Goal: Transaction & Acquisition: Obtain resource

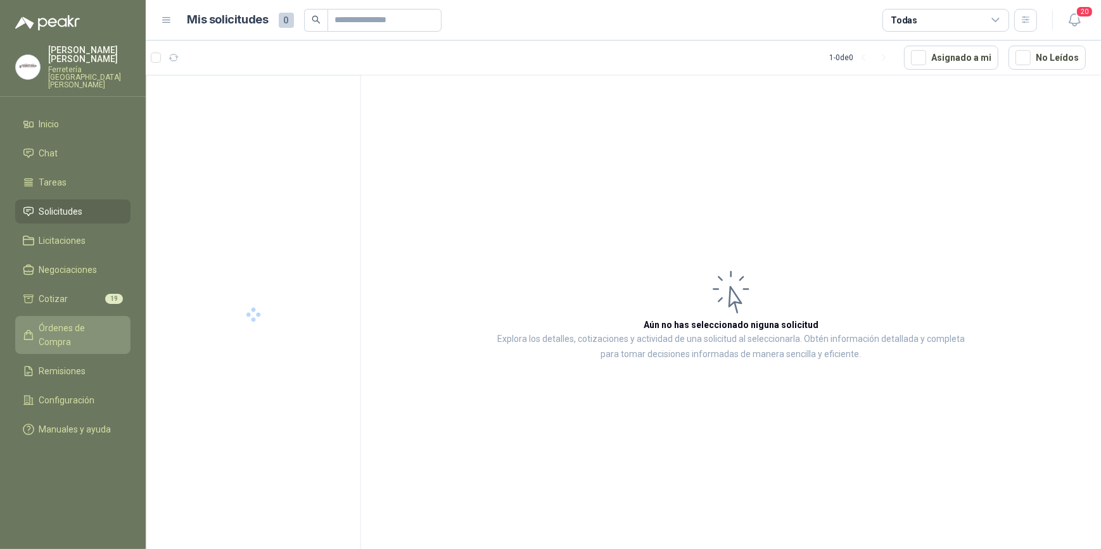
click at [82, 321] on span "Órdenes de Compra" at bounding box center [78, 335] width 79 height 28
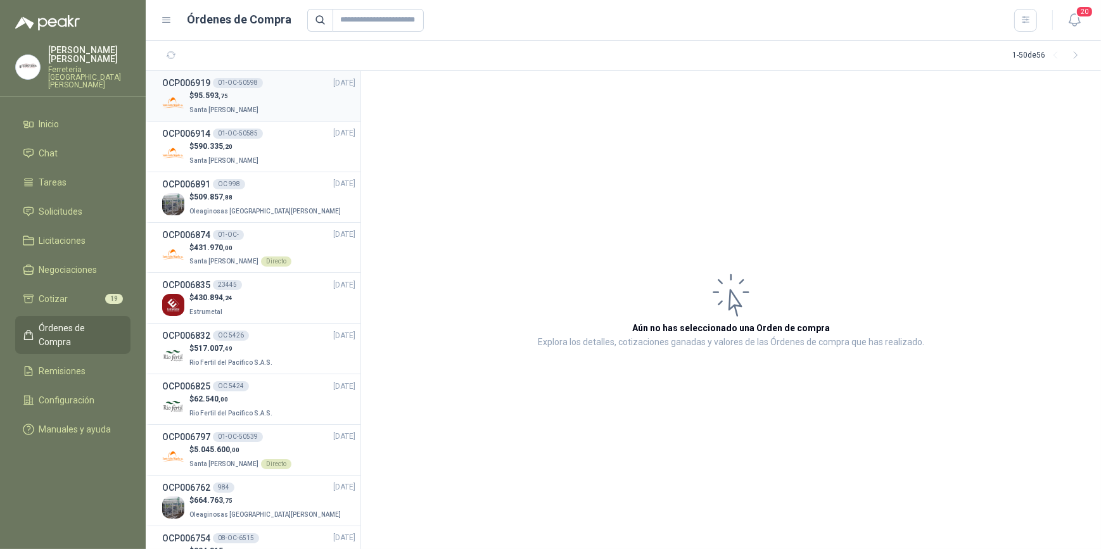
click at [259, 96] on div "$ 95.593 ,75 Santa [PERSON_NAME]" at bounding box center [258, 103] width 193 height 26
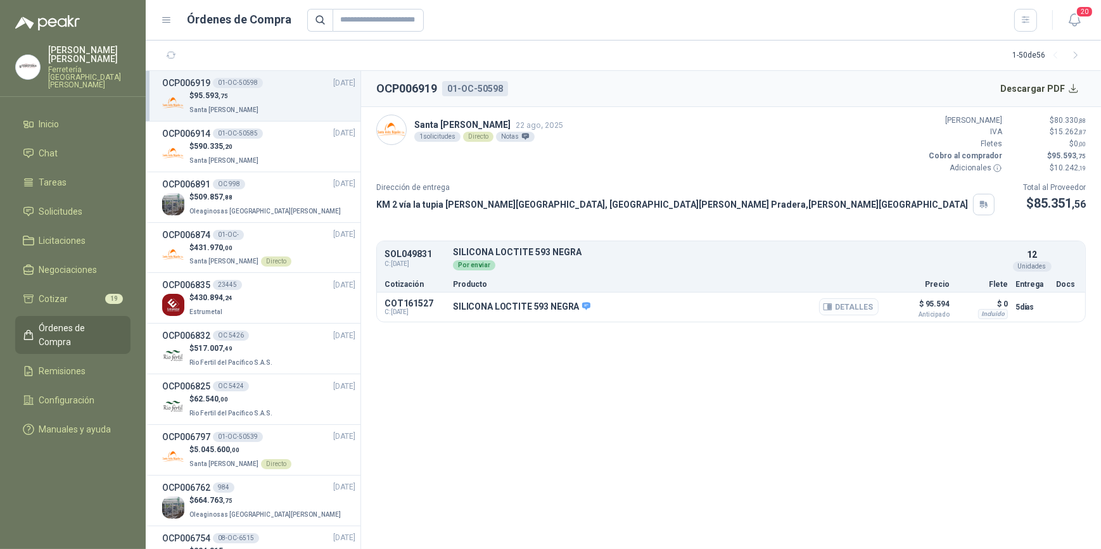
click at [843, 306] on button "Detalles" at bounding box center [849, 306] width 60 height 17
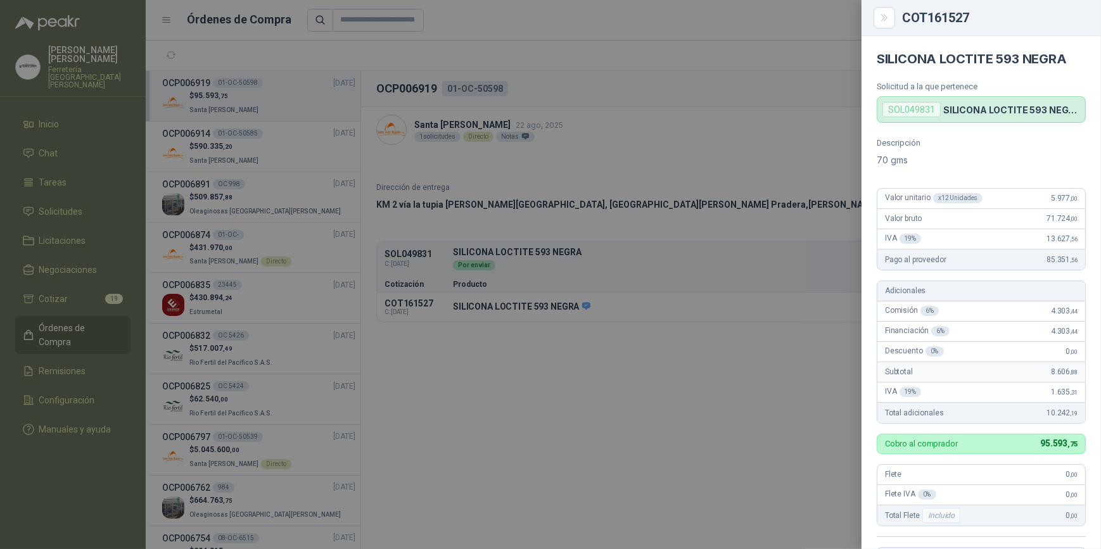
click at [686, 350] on div at bounding box center [550, 274] width 1101 height 549
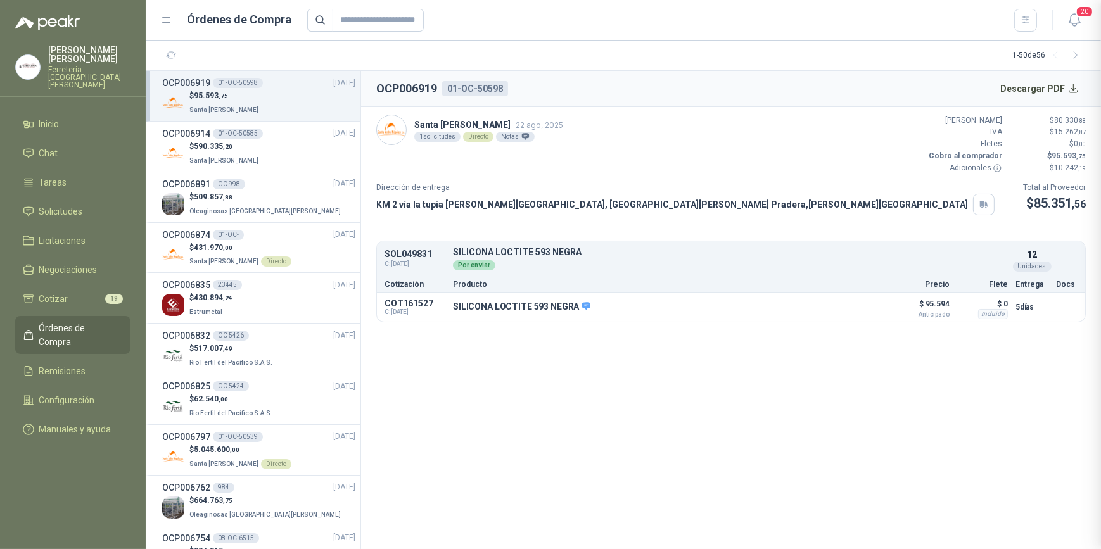
scroll to position [290, 0]
click at [1030, 86] on button "Descargar PDF" at bounding box center [1040, 88] width 93 height 25
click at [854, 302] on button "Detalles" at bounding box center [849, 306] width 60 height 17
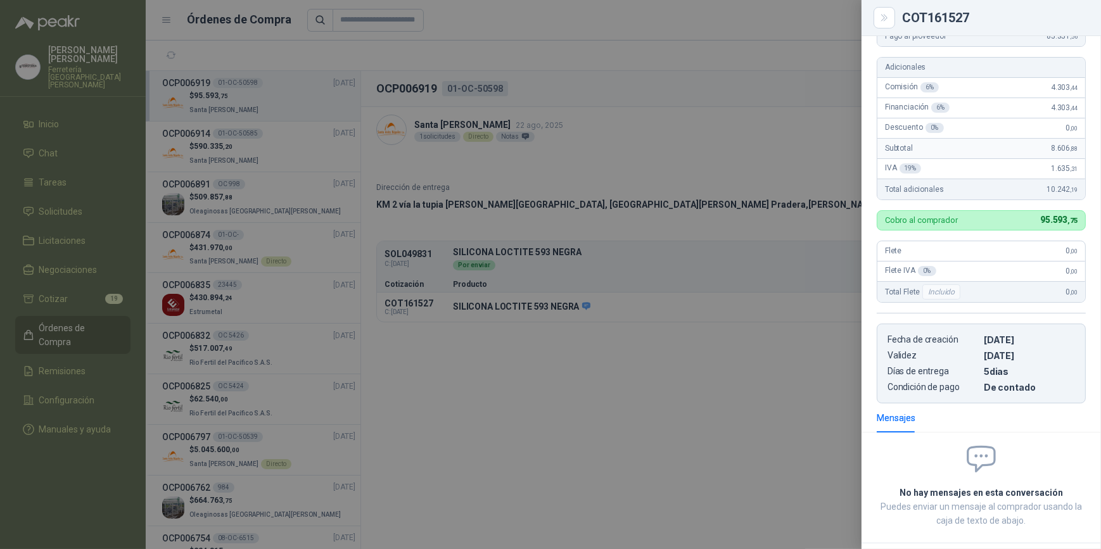
scroll to position [230, 0]
